Goal: Task Accomplishment & Management: Manage account settings

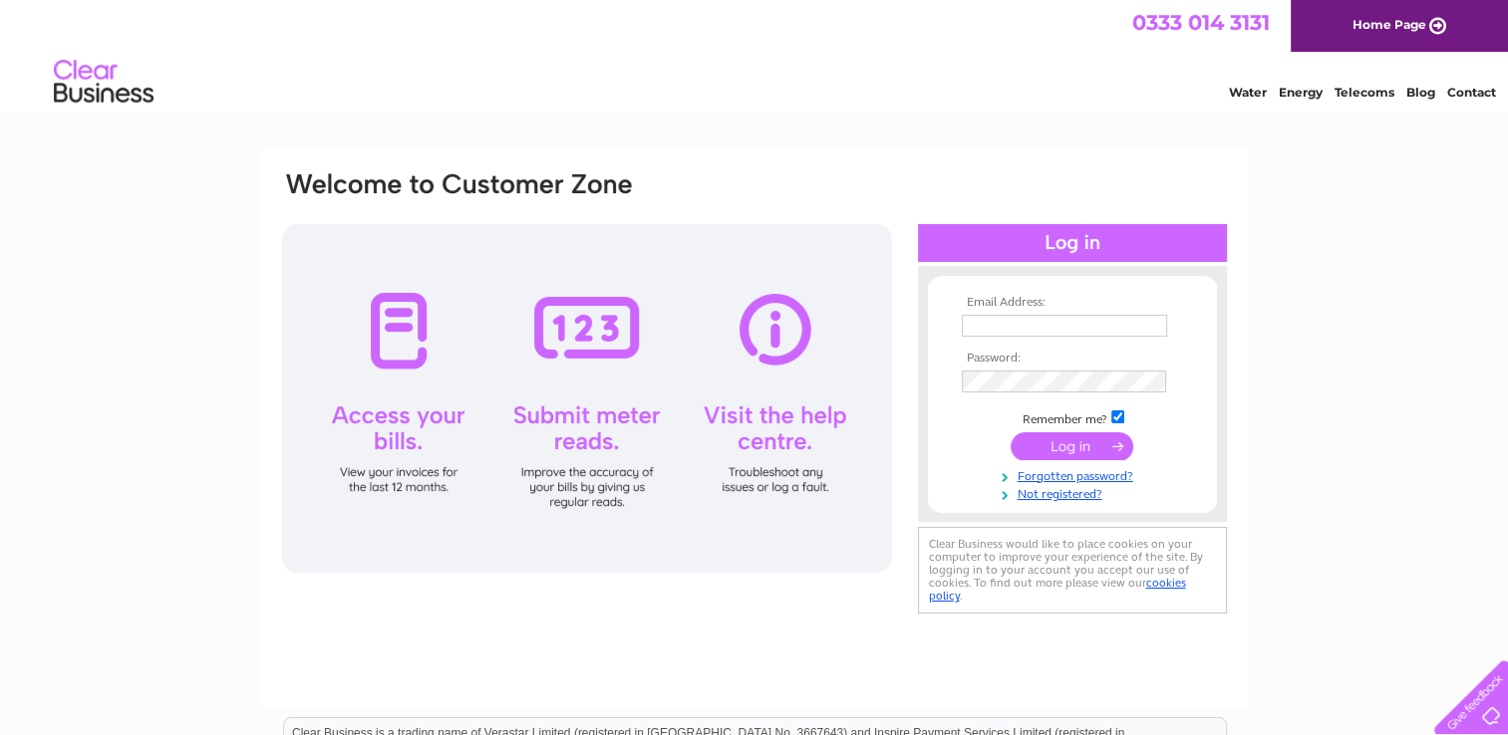
click at [1109, 323] on input "text" at bounding box center [1064, 326] width 205 height 22
type input "nigel.spurway@btconnect.com"
click at [1055, 477] on link "Forgotten password?" at bounding box center [1075, 476] width 226 height 19
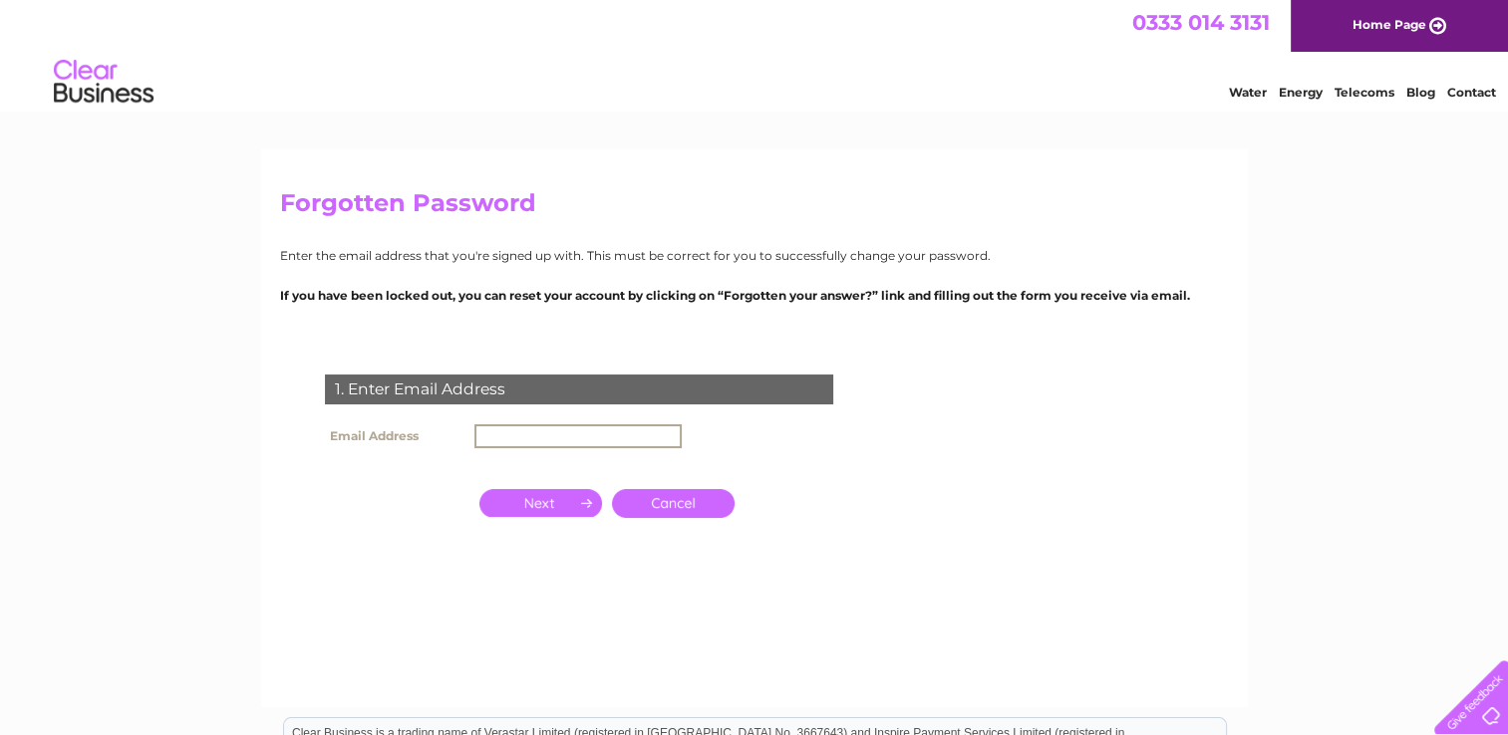
click at [634, 435] on input "text" at bounding box center [577, 437] width 207 height 24
type input "nigel.spurway@btconnect.com"
click at [563, 497] on input "button" at bounding box center [540, 501] width 123 height 28
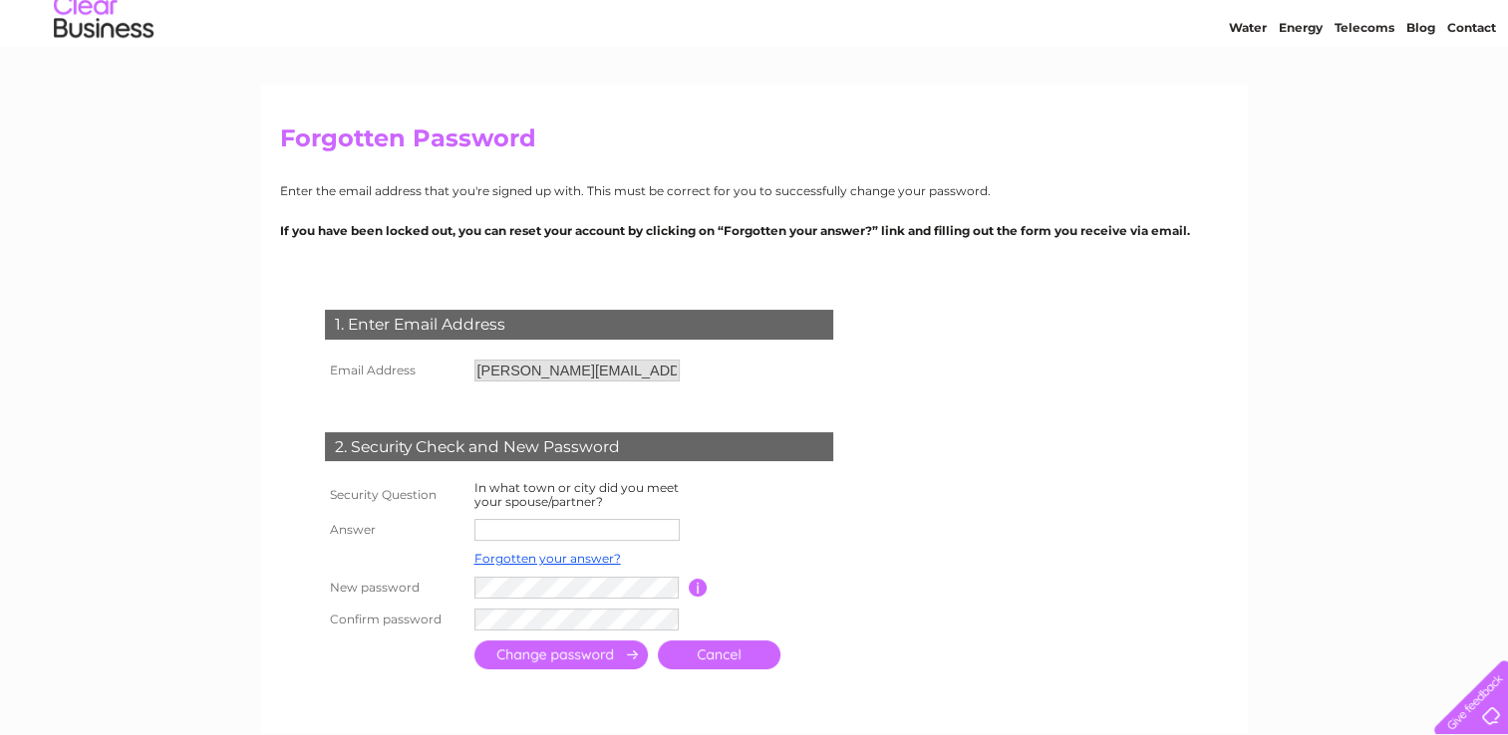
scroll to position [100, 0]
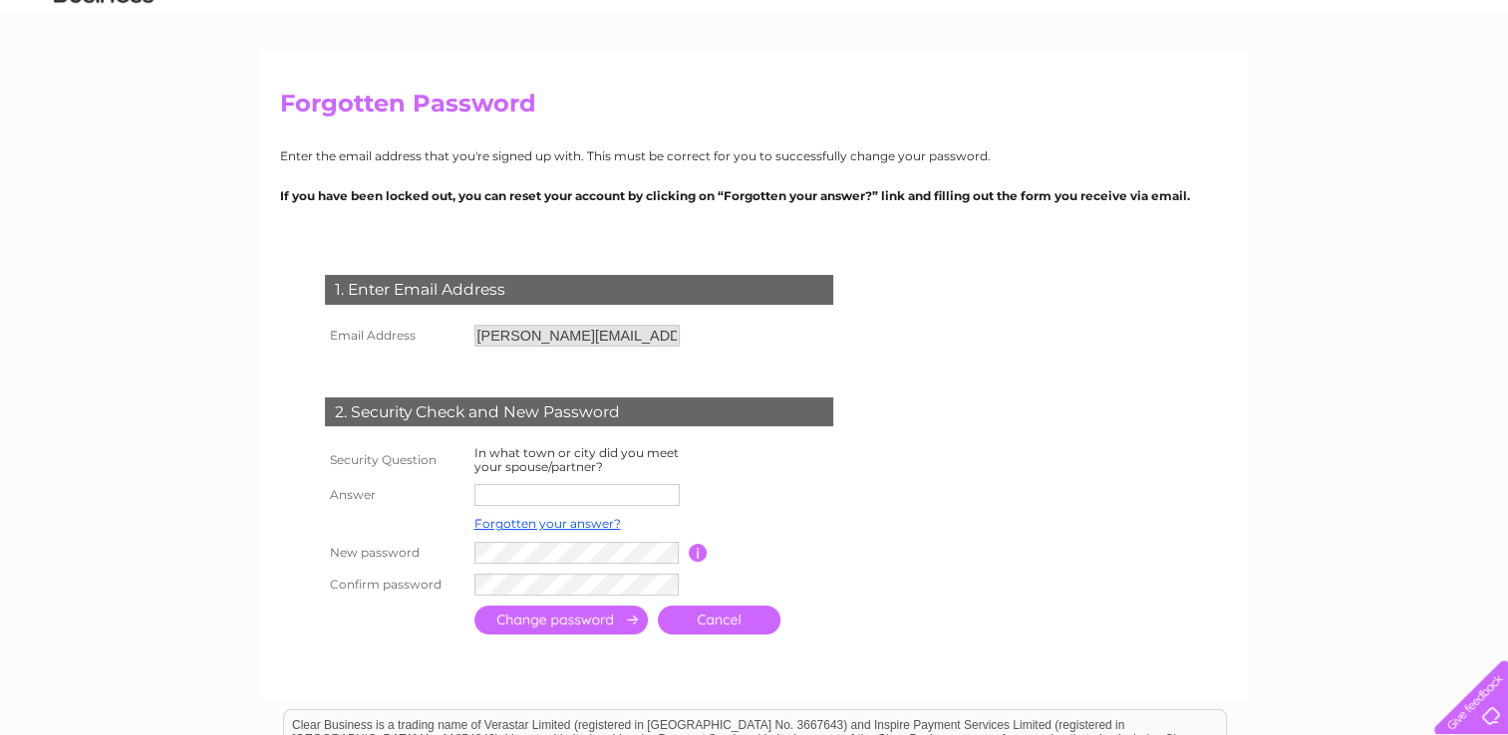
click at [498, 498] on input "text" at bounding box center [576, 495] width 205 height 22
type input "cheltenham"
click at [574, 624] on input "submit" at bounding box center [560, 622] width 173 height 29
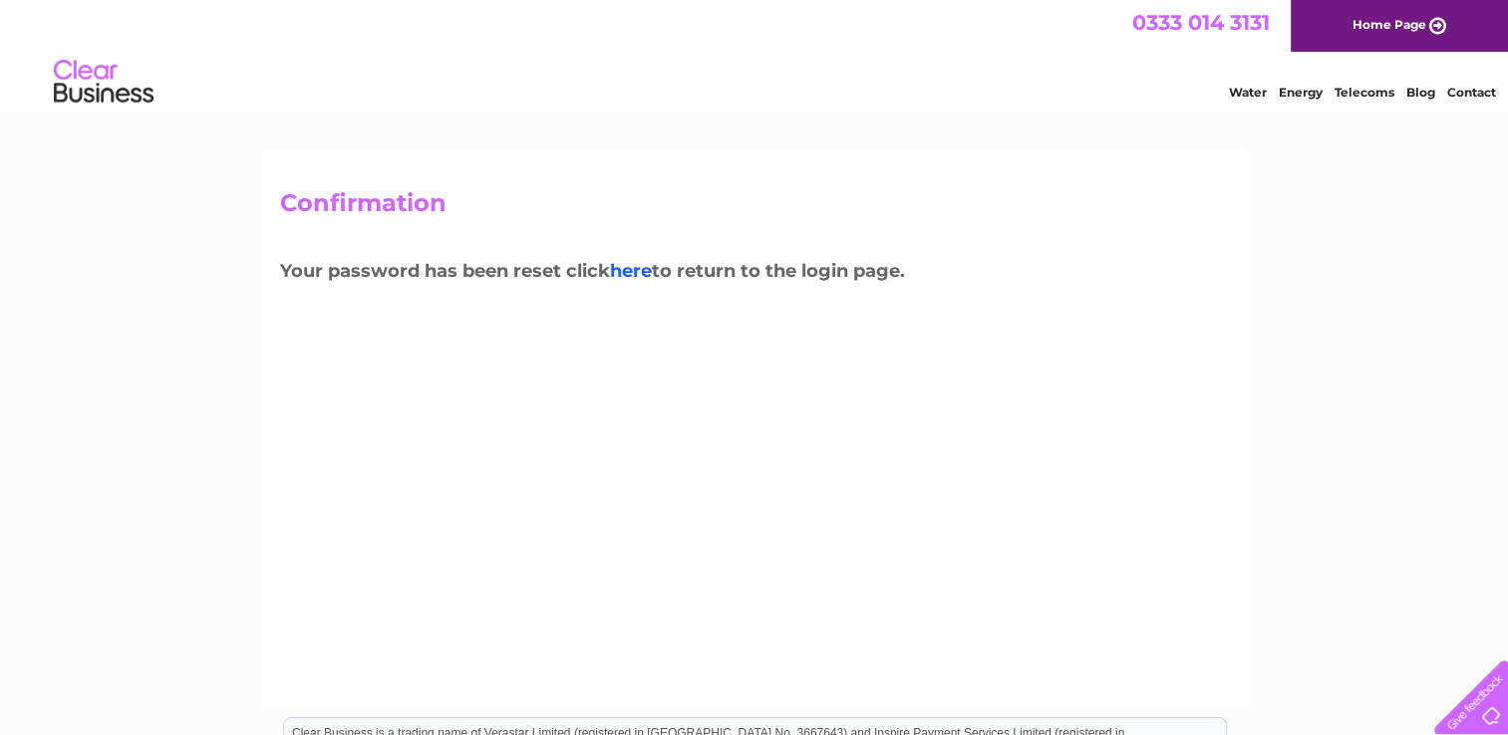
click at [626, 276] on link "here" at bounding box center [631, 271] width 42 height 22
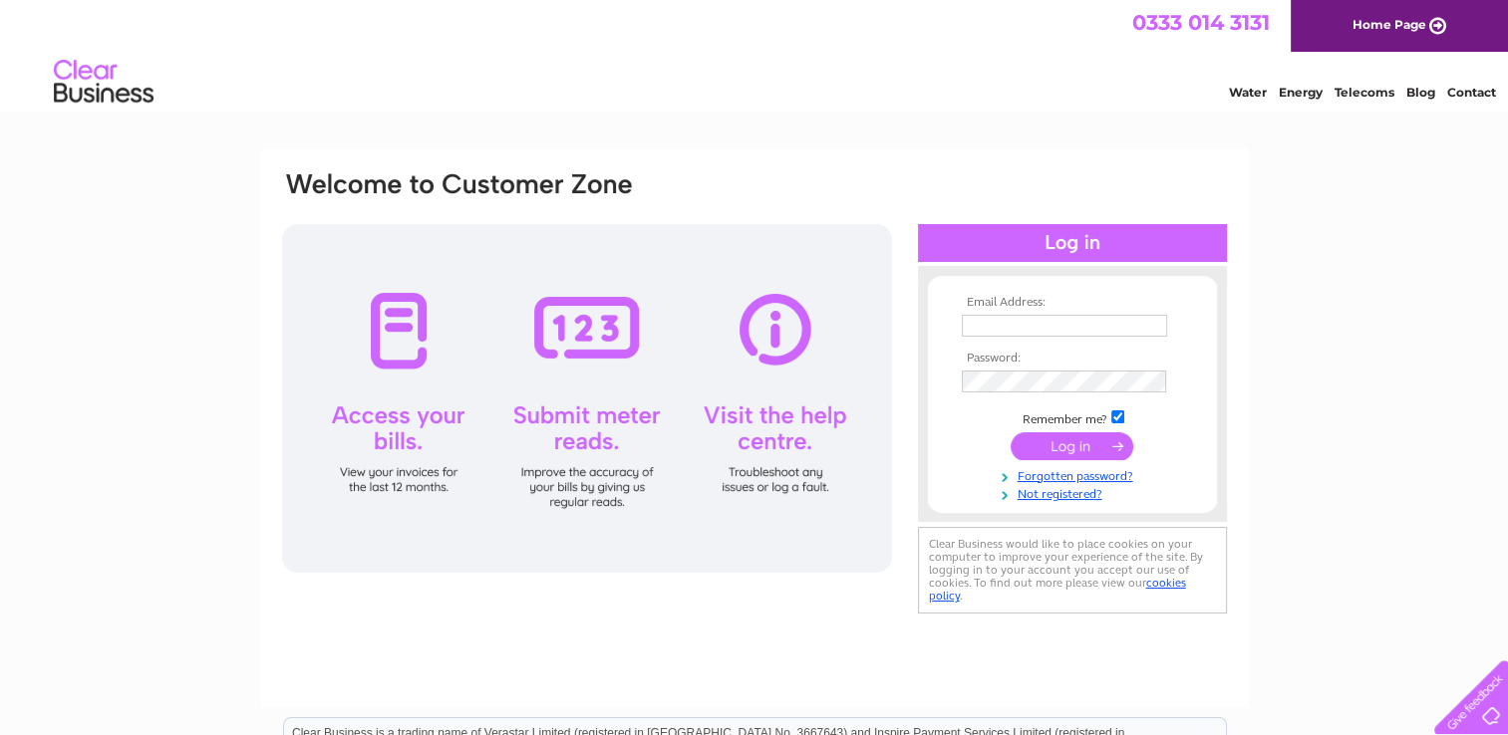
type input "[PERSON_NAME][EMAIL_ADDRESS][DOMAIN_NAME]"
click at [1056, 447] on input "submit" at bounding box center [1071, 446] width 123 height 28
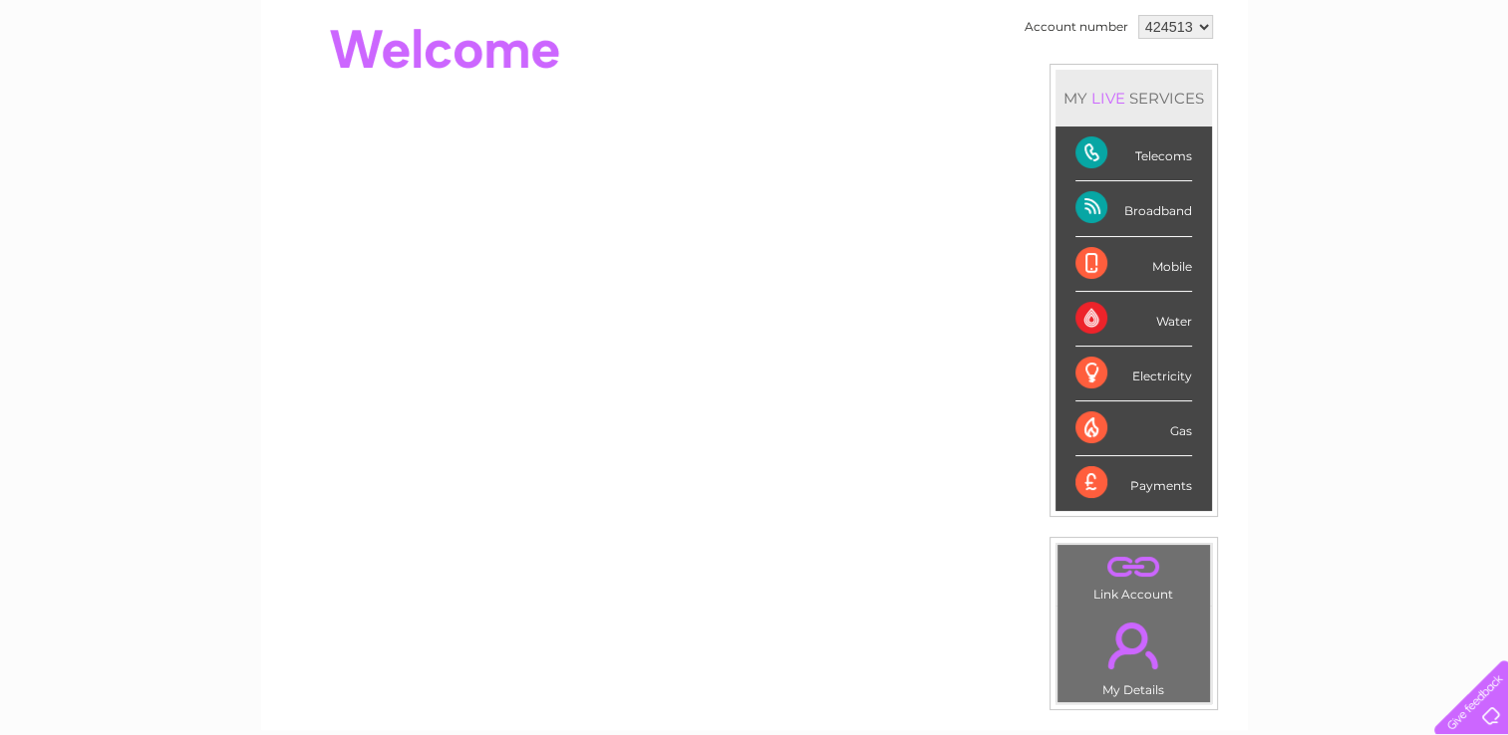
scroll to position [145, 0]
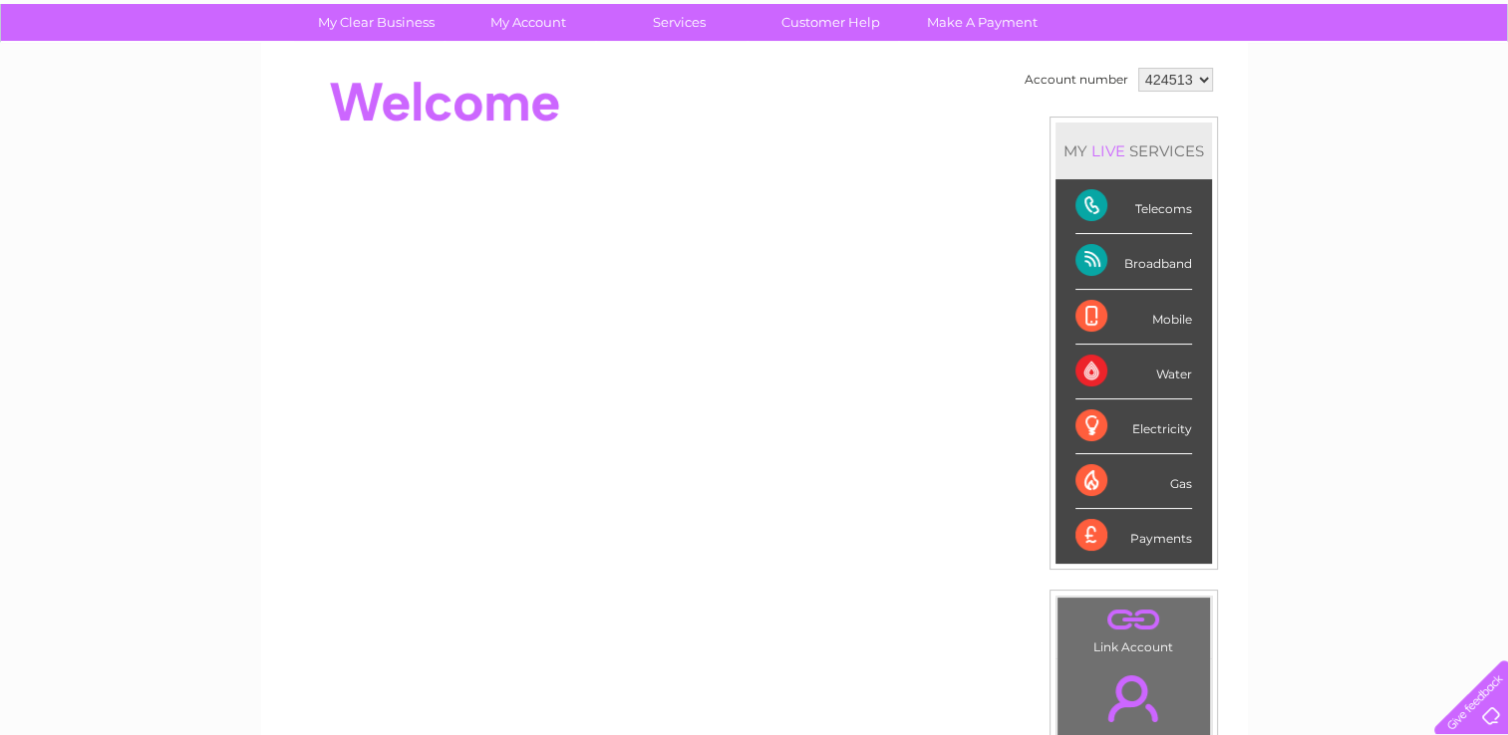
click at [1109, 205] on div "Telecoms" at bounding box center [1133, 206] width 117 height 55
click at [1094, 205] on div "Telecoms" at bounding box center [1133, 206] width 117 height 55
click at [832, 27] on link "Customer Help" at bounding box center [830, 22] width 164 height 37
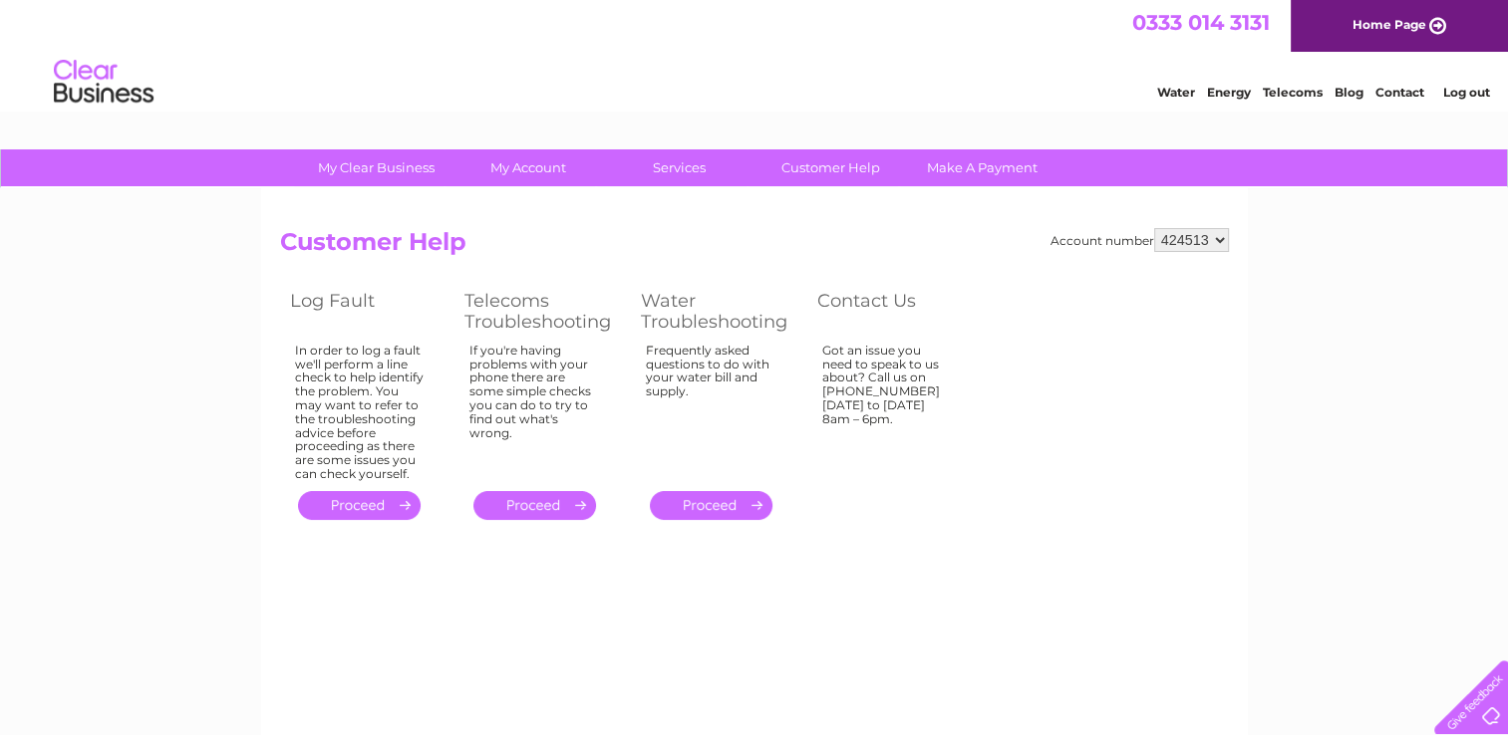
click at [502, 515] on link "." at bounding box center [534, 505] width 123 height 29
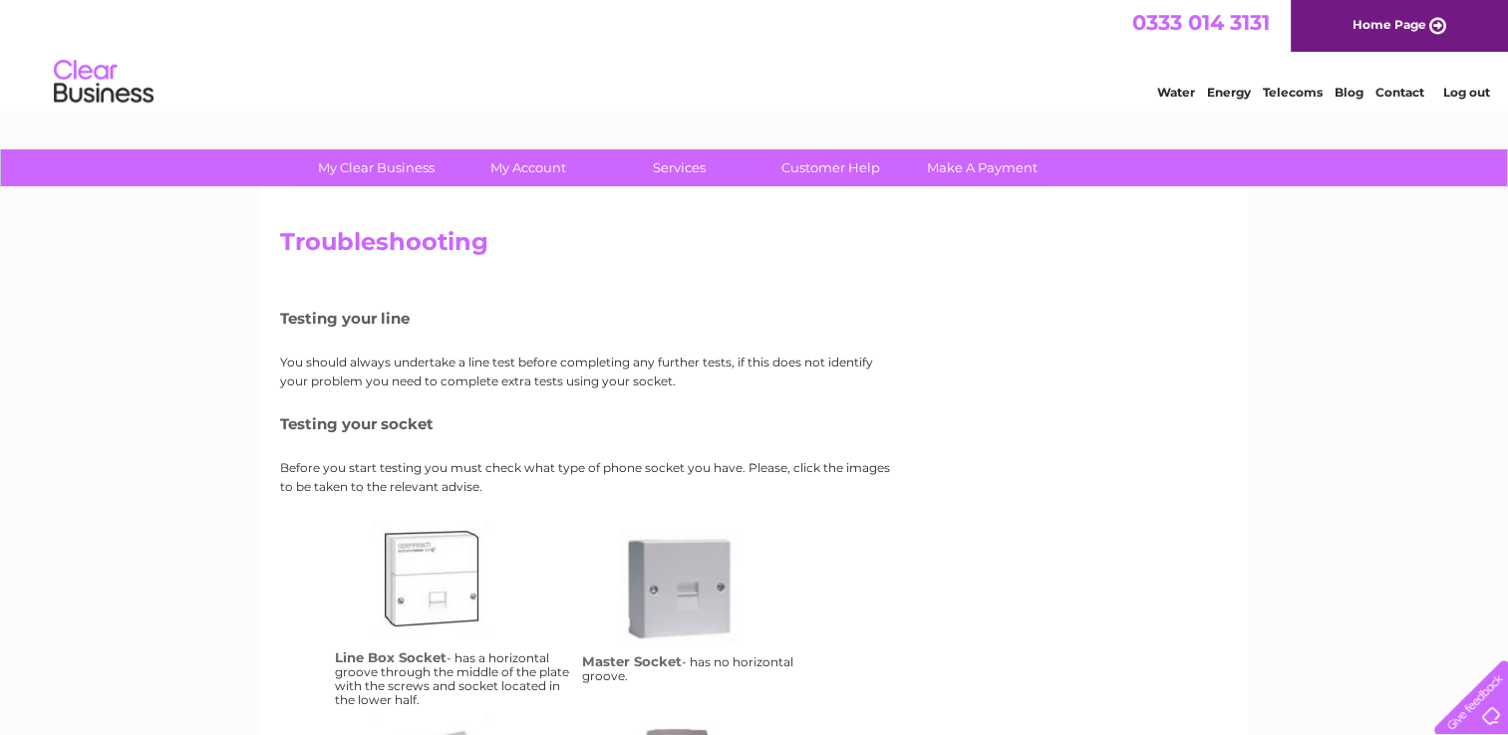
click at [656, 584] on link "ms" at bounding box center [700, 609] width 159 height 159
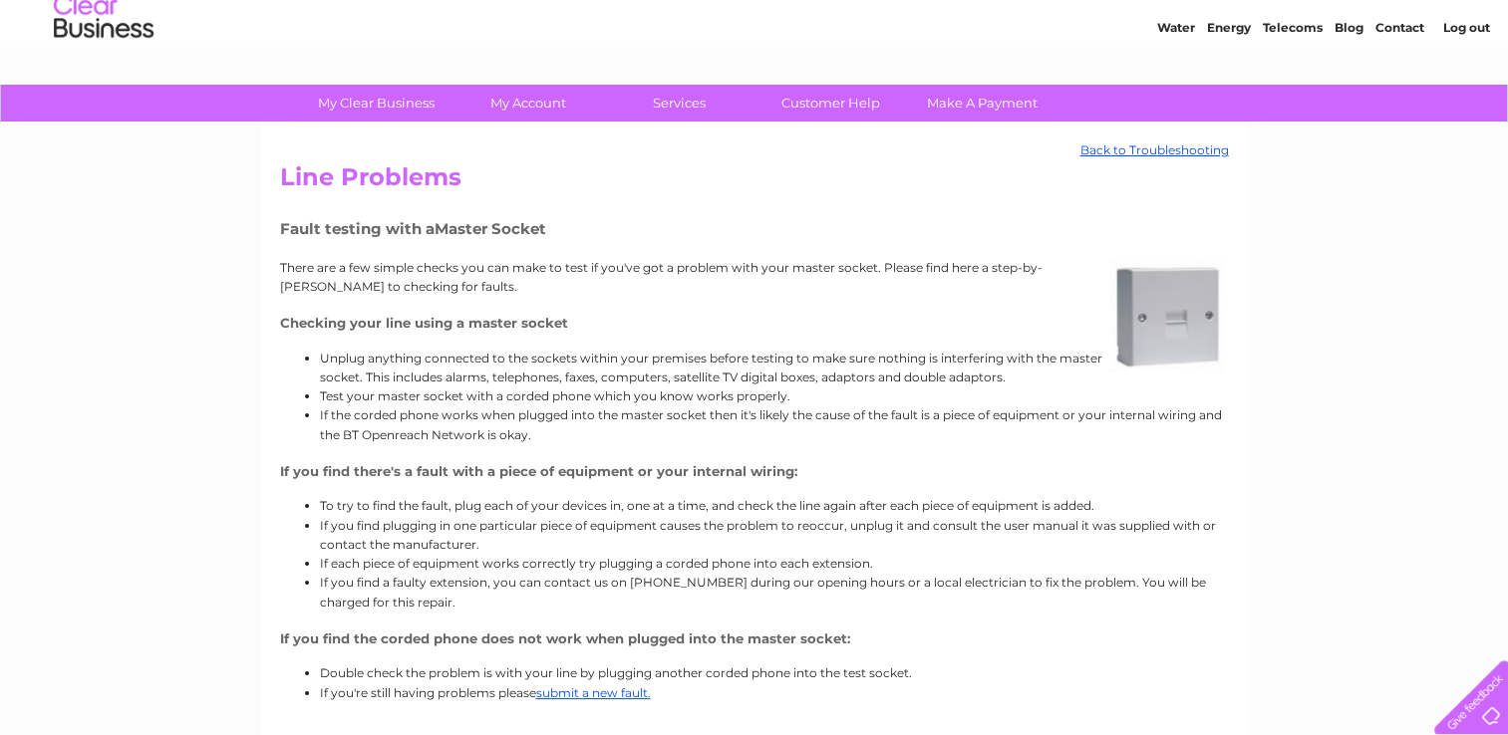
scroll to position [100, 0]
